Goal: Information Seeking & Learning: Learn about a topic

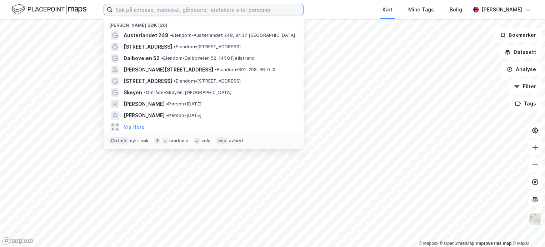
click at [165, 8] on input at bounding box center [208, 9] width 191 height 11
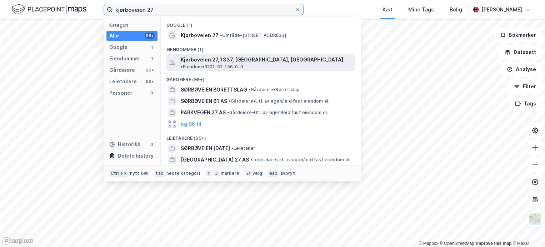
type input "kjørboveien 27"
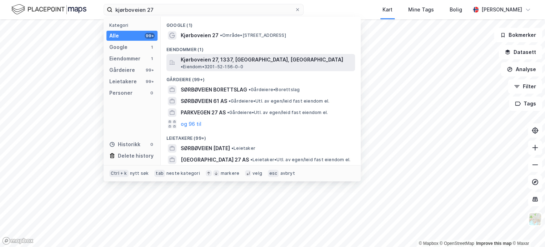
click at [200, 60] on span "Kjørboveien 27, 1337, [GEOGRAPHIC_DATA], [GEOGRAPHIC_DATA]" at bounding box center [262, 59] width 163 height 9
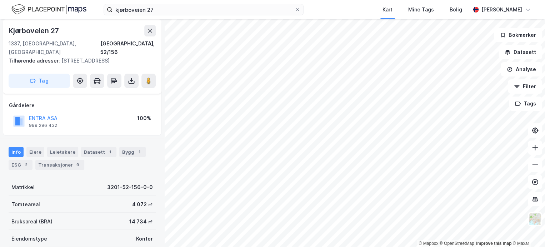
scroll to position [71, 0]
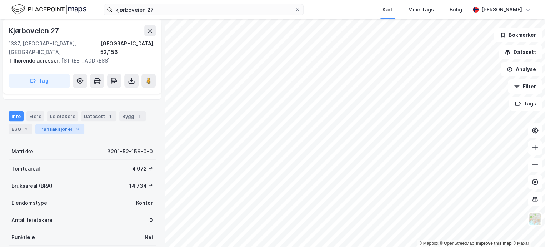
click at [66, 124] on div "Transaksjoner 9" at bounding box center [59, 129] width 49 height 10
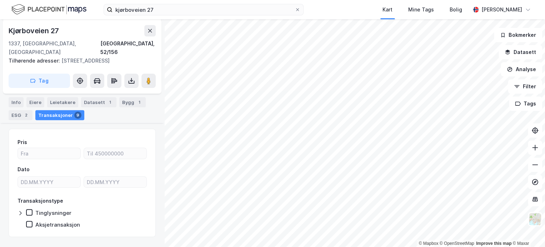
scroll to position [92, 0]
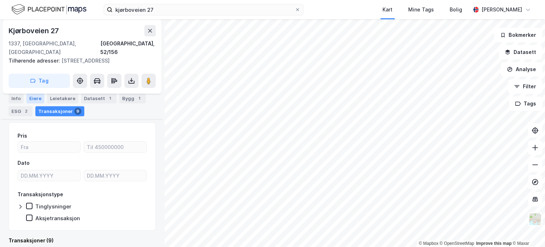
click at [32, 99] on div "Eiere" at bounding box center [35, 99] width 18 height 10
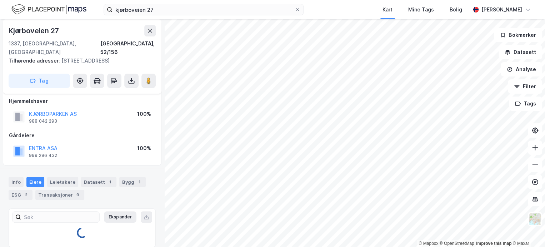
scroll to position [39, 0]
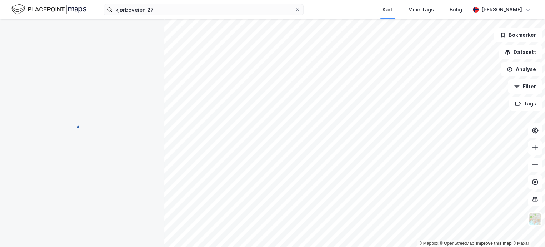
scroll to position [5, 0]
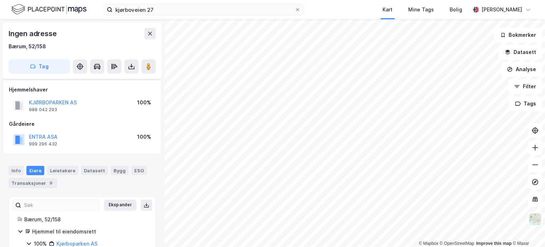
scroll to position [5, 0]
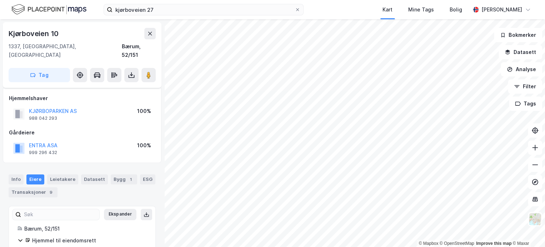
scroll to position [5, 0]
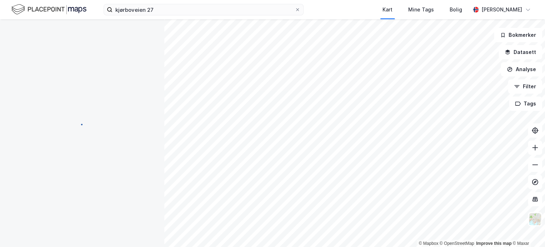
scroll to position [5, 0]
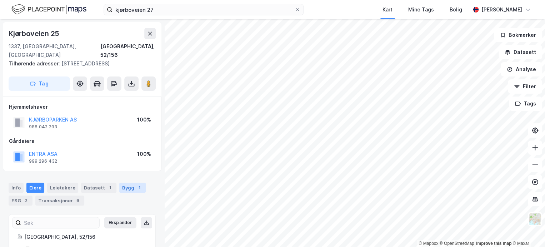
click at [122, 183] on div "Bygg 1" at bounding box center [132, 188] width 26 height 10
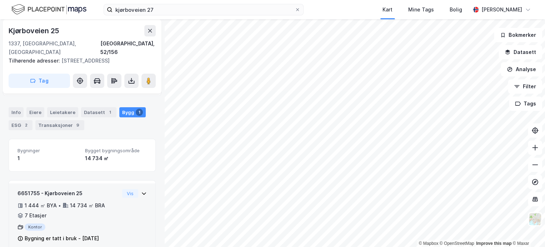
scroll to position [79, 0]
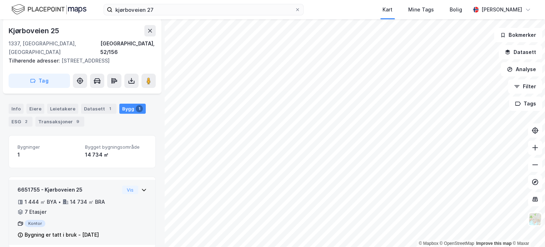
click at [141, 187] on icon at bounding box center [144, 190] width 6 height 6
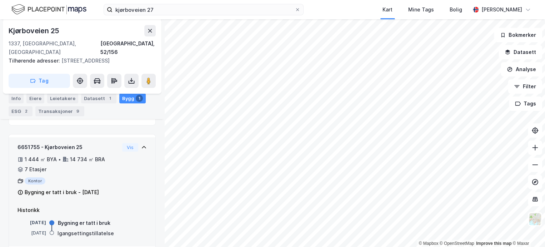
scroll to position [123, 0]
